Goal: Task Accomplishment & Management: Manage account settings

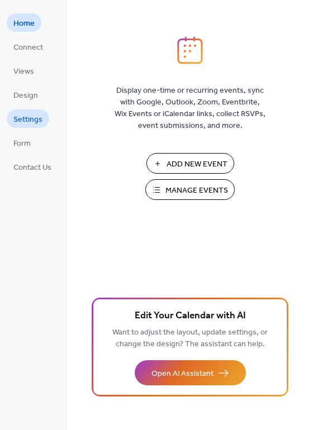
click at [32, 121] on span "Settings" at bounding box center [27, 120] width 29 height 12
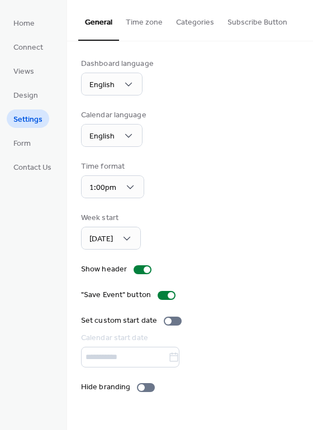
click at [241, 21] on button "Subscribe Button" at bounding box center [257, 20] width 73 height 40
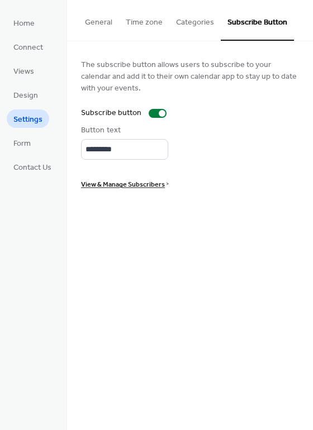
click at [121, 187] on span "View & Manage Subscribers" at bounding box center [123, 185] width 84 height 12
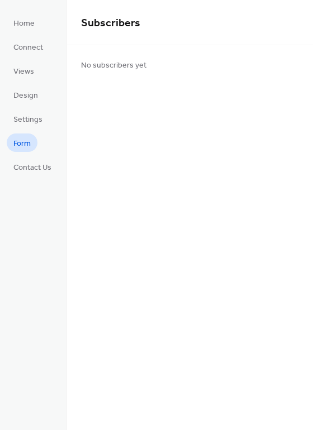
click at [25, 142] on span "Form" at bounding box center [21, 144] width 17 height 12
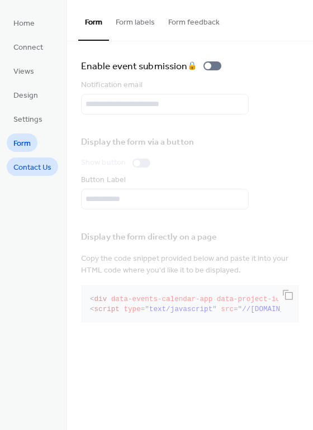
click at [39, 174] on span "Contact Us" at bounding box center [32, 168] width 38 height 12
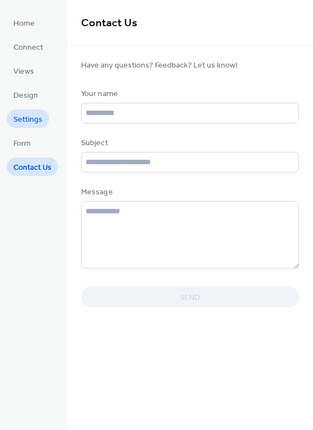
click at [35, 123] on span "Settings" at bounding box center [27, 120] width 29 height 12
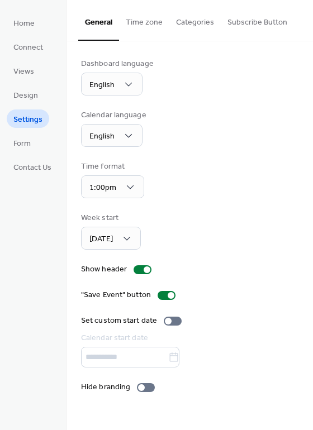
click at [196, 26] on button "Categories" at bounding box center [194, 20] width 51 height 40
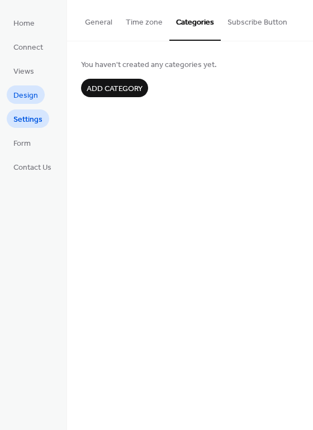
click at [25, 95] on span "Design" at bounding box center [25, 96] width 25 height 12
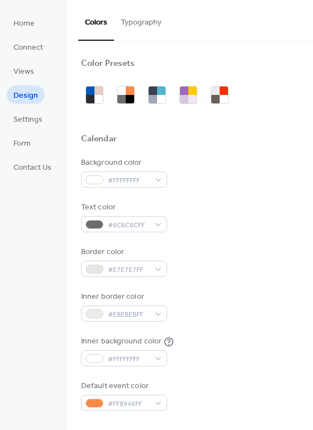
scroll to position [478, 0]
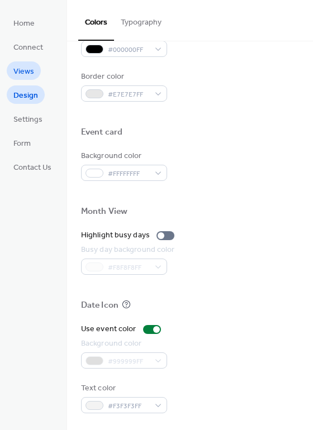
click at [24, 71] on span "Views" at bounding box center [23, 72] width 21 height 12
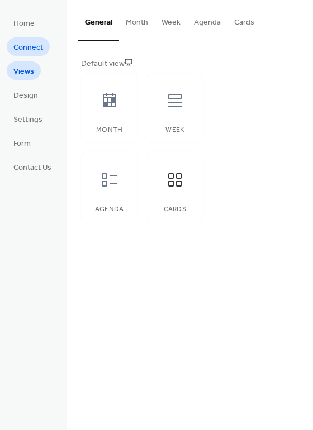
click at [26, 52] on span "Connect" at bounding box center [28, 48] width 30 height 12
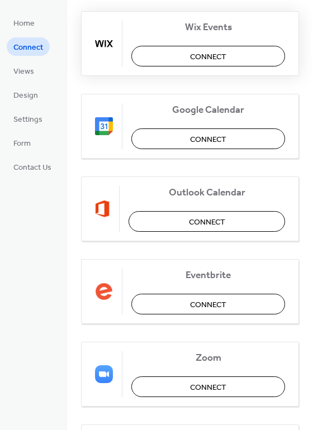
scroll to position [180, 0]
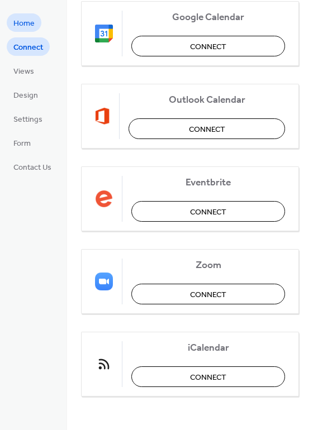
click at [28, 19] on span "Home" at bounding box center [23, 24] width 21 height 12
